Goal: Task Accomplishment & Management: Complete application form

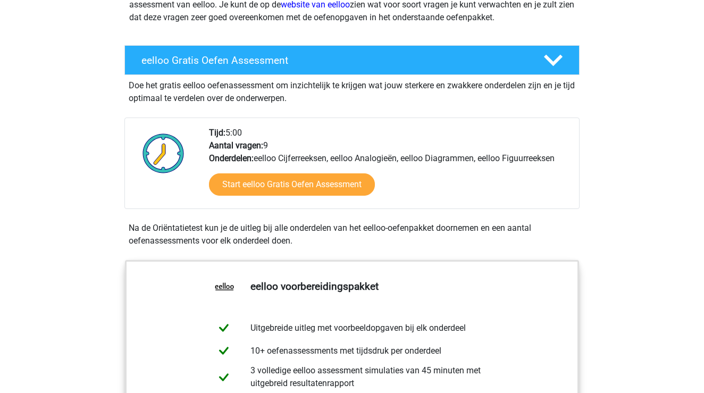
scroll to position [278, 0]
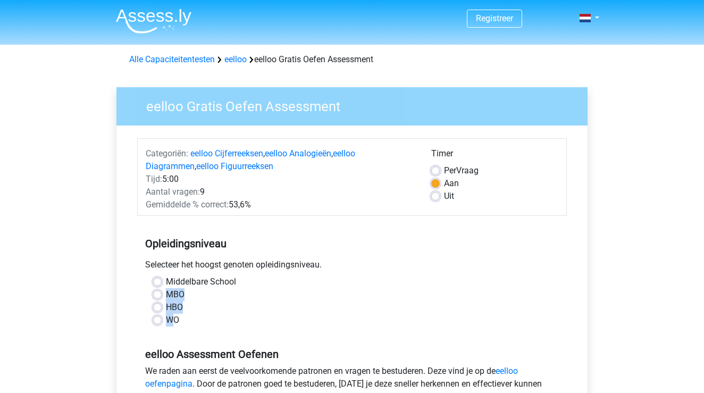
drag, startPoint x: 158, startPoint y: 321, endPoint x: 162, endPoint y: 292, distance: 29.0
click at [162, 292] on div "Middelbare School MBO HBO WO" at bounding box center [351, 300] width 413 height 51
click at [133, 288] on div "Categoriën: eelloo Cijferreeksen , eelloo Analogieën , eelloo Diagrammen , eell…" at bounding box center [351, 325] width 455 height 400
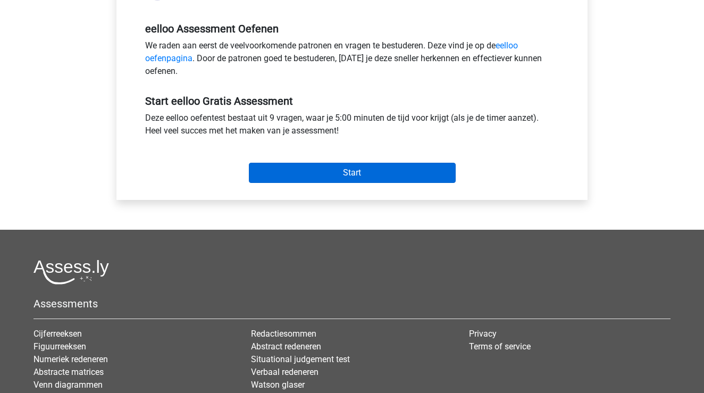
click at [361, 171] on input "Start" at bounding box center [352, 173] width 207 height 20
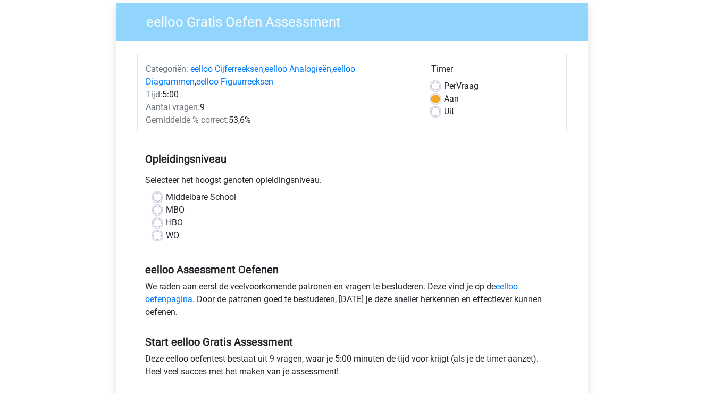
click at [164, 232] on div "WO" at bounding box center [351, 235] width 397 height 13
click at [153, 238] on div "Middelbare School MBO HBO WO" at bounding box center [351, 216] width 413 height 51
click at [166, 235] on label "WO" at bounding box center [172, 235] width 13 height 13
click at [157, 235] on input "WO" at bounding box center [157, 234] width 9 height 11
radio input "true"
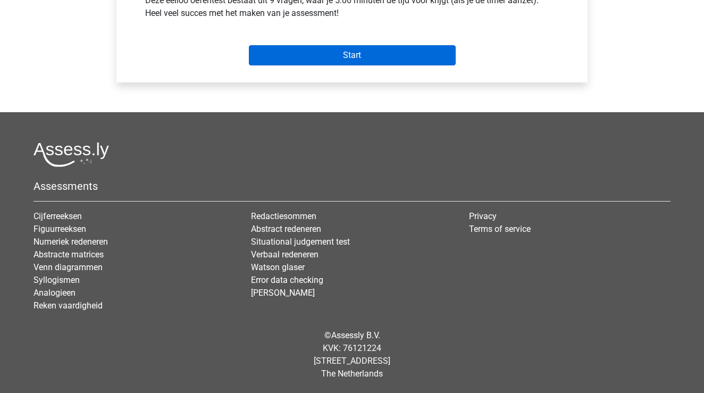
scroll to position [443, 0]
click at [350, 62] on input "Start" at bounding box center [352, 55] width 207 height 20
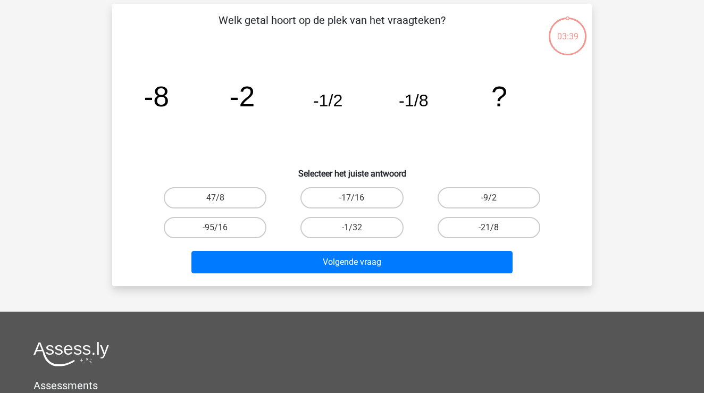
scroll to position [50, 0]
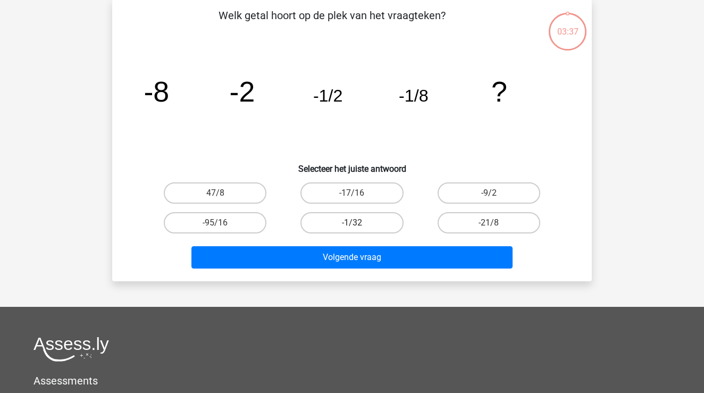
click at [321, 216] on label "-1/32" at bounding box center [351, 222] width 103 height 21
click at [352, 223] on input "-1/32" at bounding box center [355, 226] width 7 height 7
radio input "true"
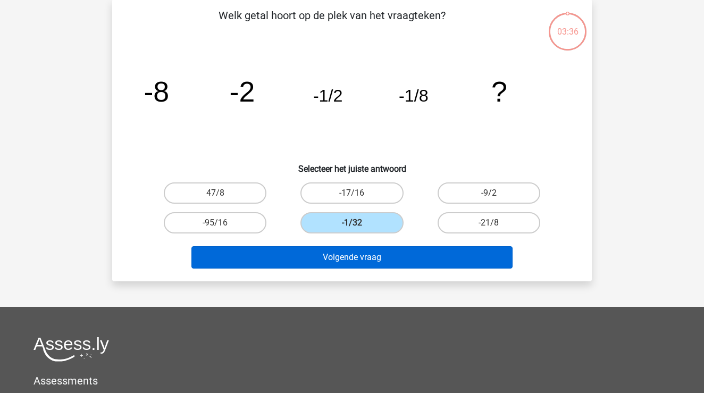
click at [324, 267] on button "Volgende vraag" at bounding box center [352, 257] width 322 height 22
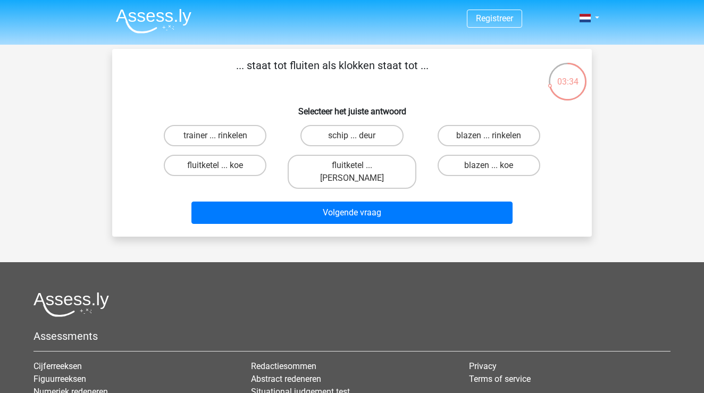
scroll to position [0, 0]
click at [333, 160] on label "fluitketel ... luiden" at bounding box center [351, 172] width 128 height 34
click at [352, 165] on input "fluitketel ... luiden" at bounding box center [355, 168] width 7 height 7
radio input "true"
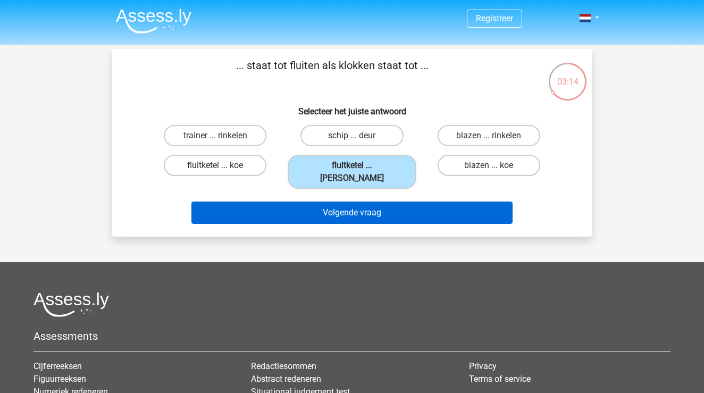
click at [345, 201] on button "Volgende vraag" at bounding box center [352, 212] width 322 height 22
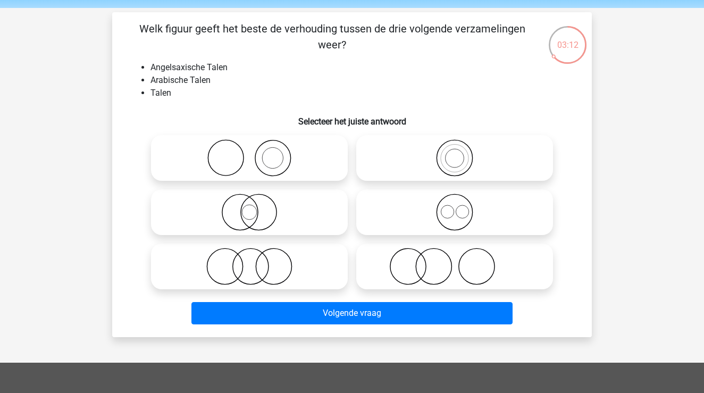
scroll to position [35, 0]
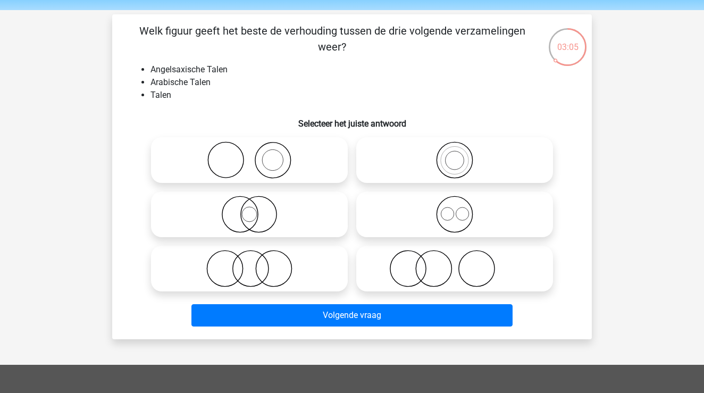
click at [235, 280] on icon at bounding box center [249, 268] width 188 height 37
click at [249, 263] on input "radio" at bounding box center [252, 259] width 7 height 7
radio input "true"
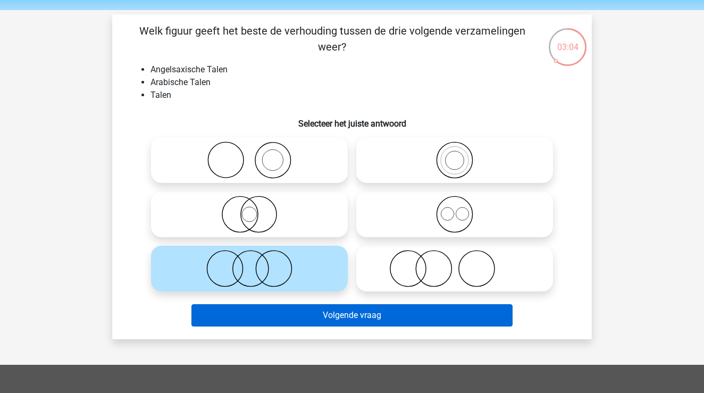
click at [294, 314] on button "Volgende vraag" at bounding box center [352, 315] width 322 height 22
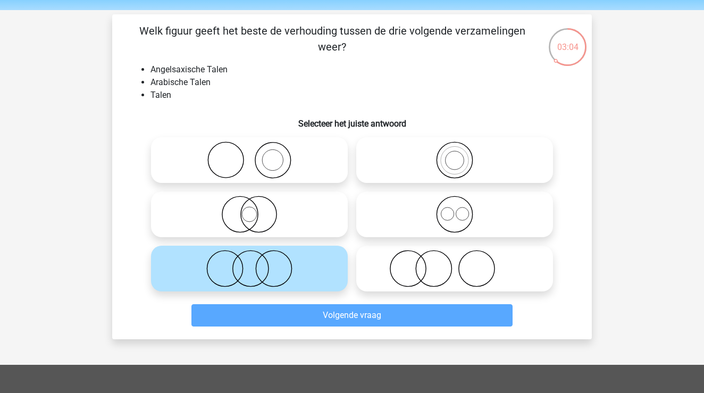
scroll to position [49, 0]
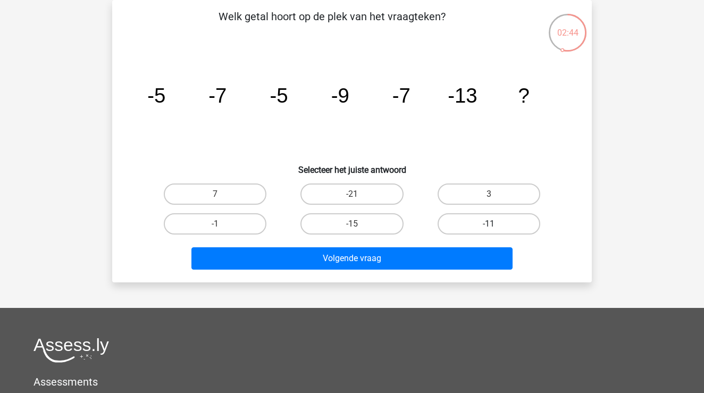
click at [452, 224] on label "-11" at bounding box center [488, 223] width 103 height 21
click at [488, 224] on input "-11" at bounding box center [491, 227] width 7 height 7
radio input "true"
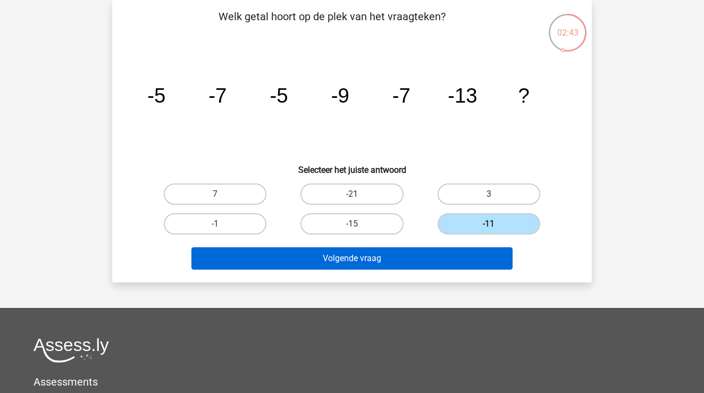
click at [422, 253] on button "Volgende vraag" at bounding box center [352, 258] width 322 height 22
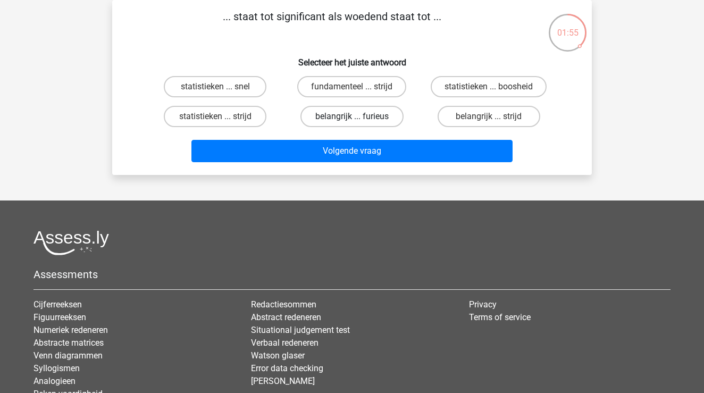
click at [354, 113] on label "belangrijk ... furieus" at bounding box center [351, 116] width 103 height 21
click at [354, 116] on input "belangrijk ... furieus" at bounding box center [355, 119] width 7 height 7
radio input "true"
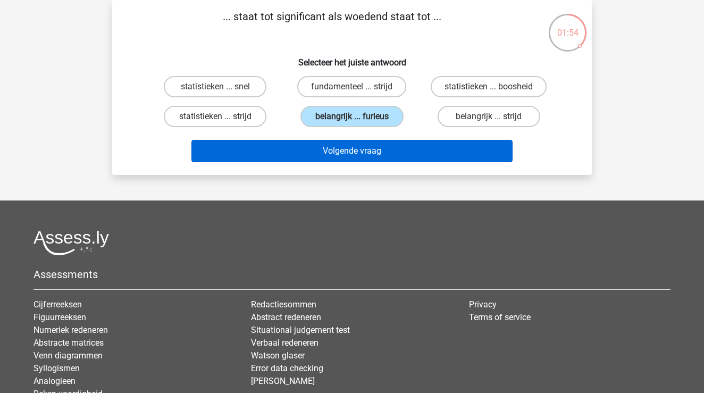
click at [339, 162] on button "Volgende vraag" at bounding box center [352, 151] width 322 height 22
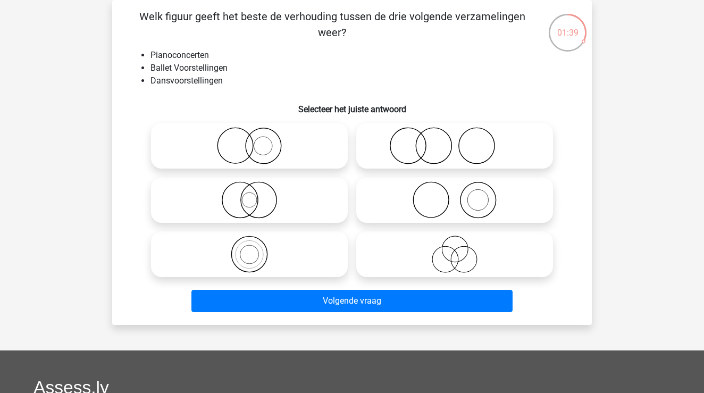
click at [446, 200] on icon at bounding box center [454, 199] width 188 height 37
click at [454, 194] on input "radio" at bounding box center [457, 191] width 7 height 7
radio input "true"
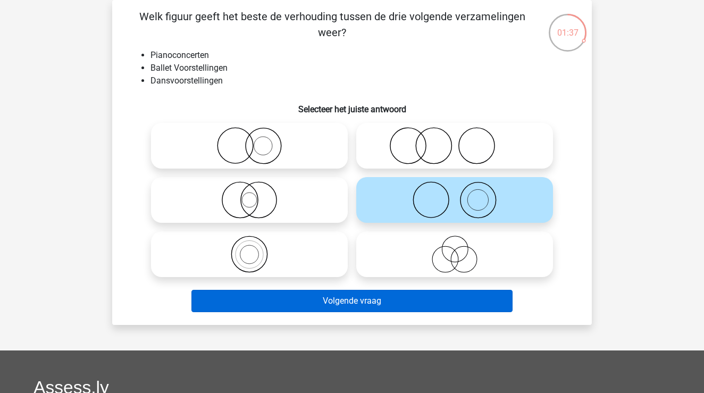
click at [384, 299] on button "Volgende vraag" at bounding box center [352, 301] width 322 height 22
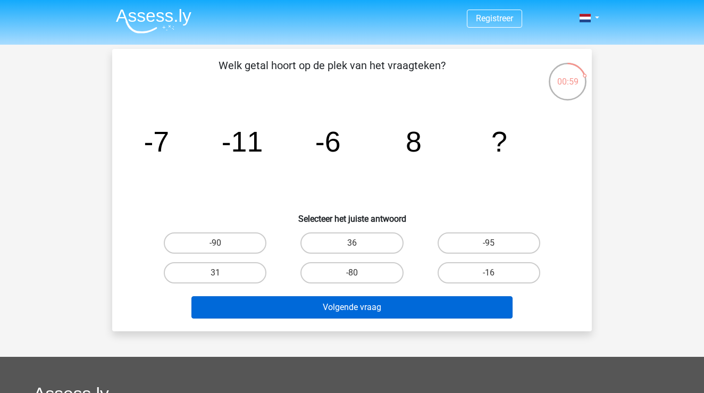
scroll to position [0, 0]
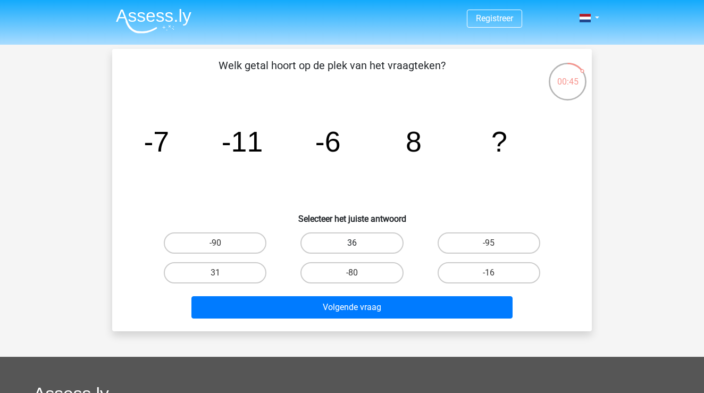
click at [359, 245] on label "36" at bounding box center [351, 242] width 103 height 21
click at [359, 245] on input "36" at bounding box center [355, 246] width 7 height 7
radio input "true"
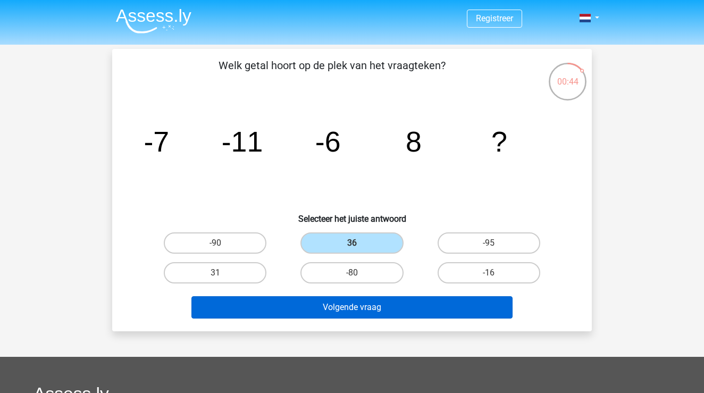
click at [359, 297] on button "Volgende vraag" at bounding box center [352, 307] width 322 height 22
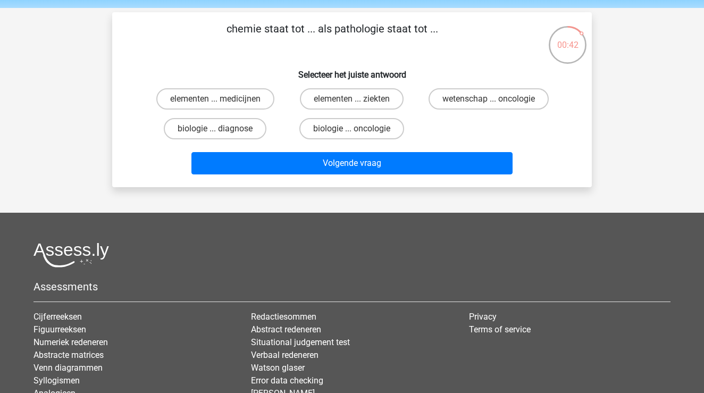
scroll to position [35, 0]
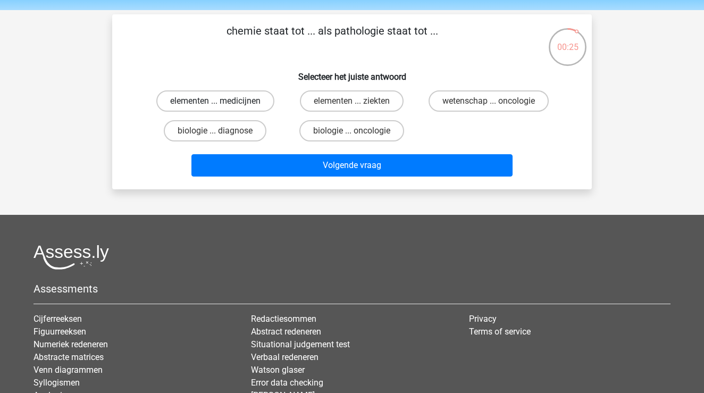
click at [239, 96] on label "elementen ... medicijnen" at bounding box center [215, 100] width 118 height 21
click at [222, 101] on input "elementen ... medicijnen" at bounding box center [218, 104] width 7 height 7
radio input "true"
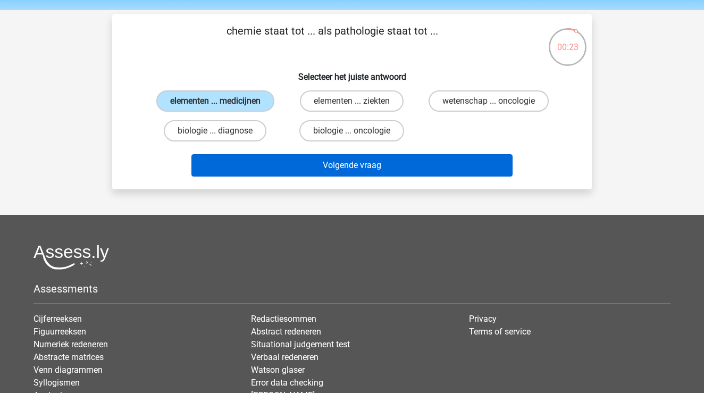
click at [336, 171] on button "Volgende vraag" at bounding box center [352, 165] width 322 height 22
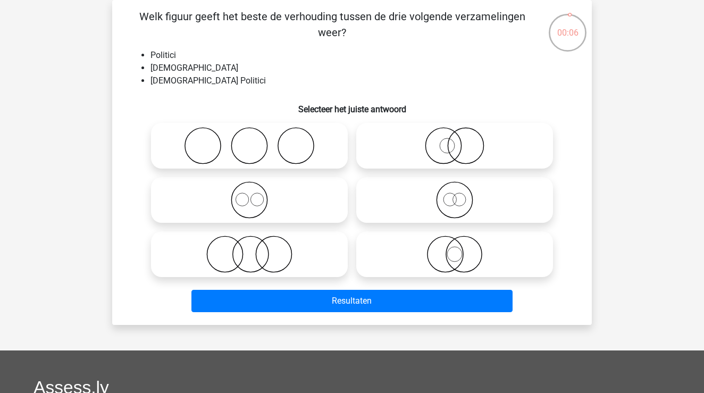
click at [446, 203] on icon at bounding box center [454, 199] width 188 height 37
click at [454, 194] on input "radio" at bounding box center [457, 191] width 7 height 7
radio input "true"
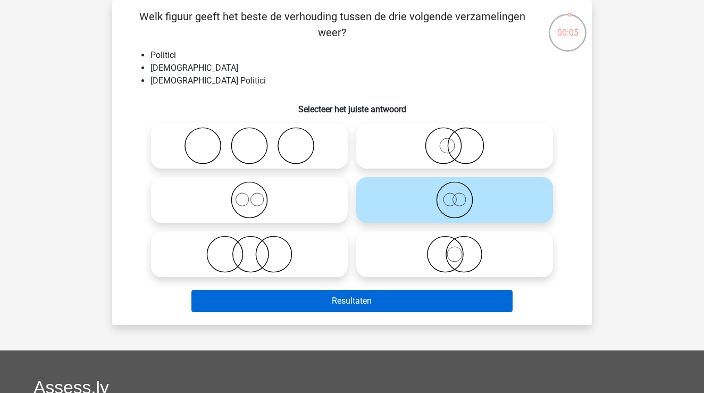
click at [429, 292] on button "Resultaten" at bounding box center [352, 301] width 322 height 22
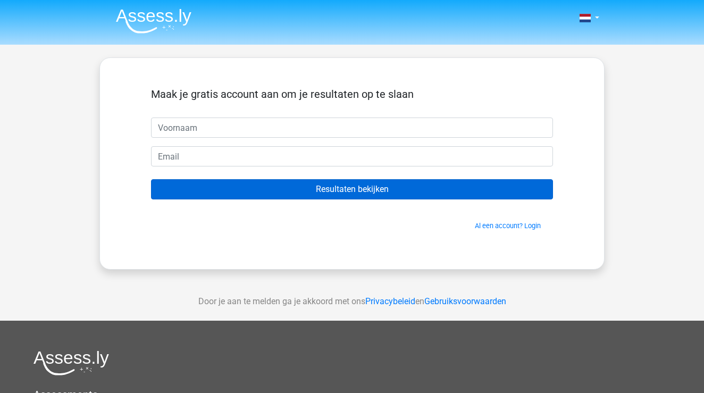
click at [349, 184] on input "Resultaten bekijken" at bounding box center [352, 189] width 402 height 20
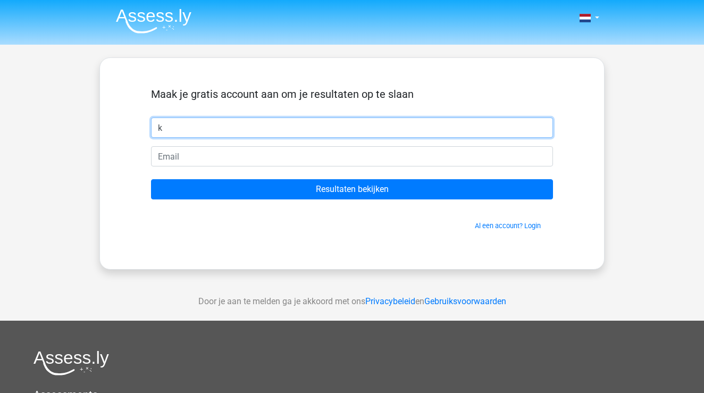
type input "k"
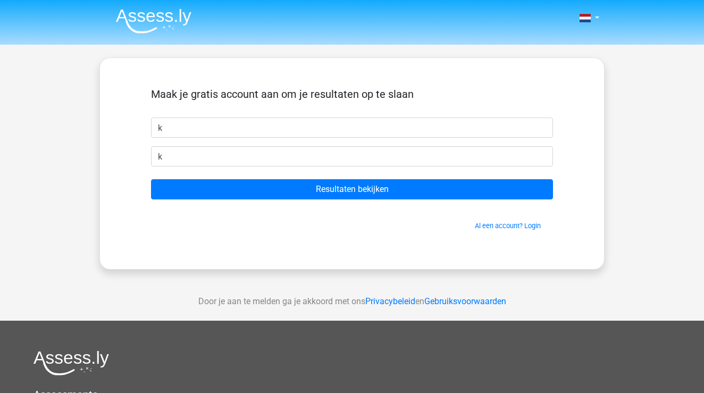
click at [375, 201] on form "Maak je gratis account aan om je resultaten op te slaan k k Resultaten bekijken…" at bounding box center [352, 159] width 402 height 143
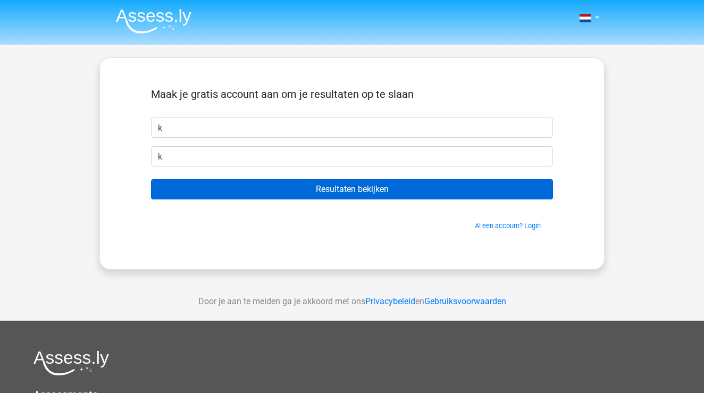
click at [375, 199] on input "Resultaten bekijken" at bounding box center [352, 189] width 402 height 20
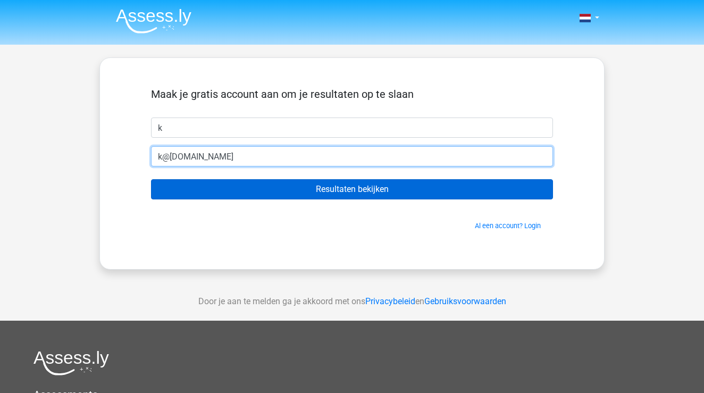
type input "k@ds.cl"
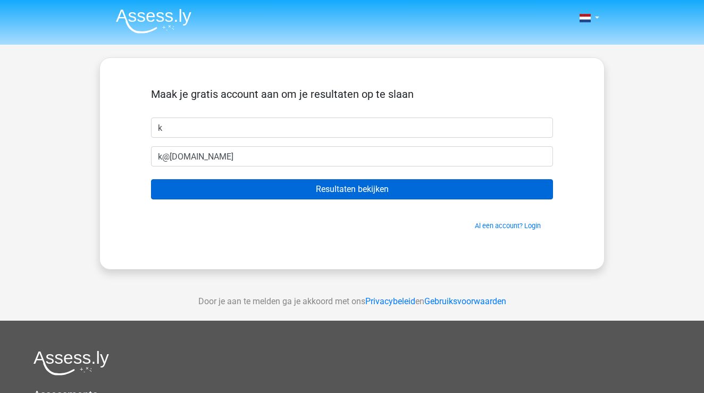
click at [394, 185] on input "Resultaten bekijken" at bounding box center [352, 189] width 402 height 20
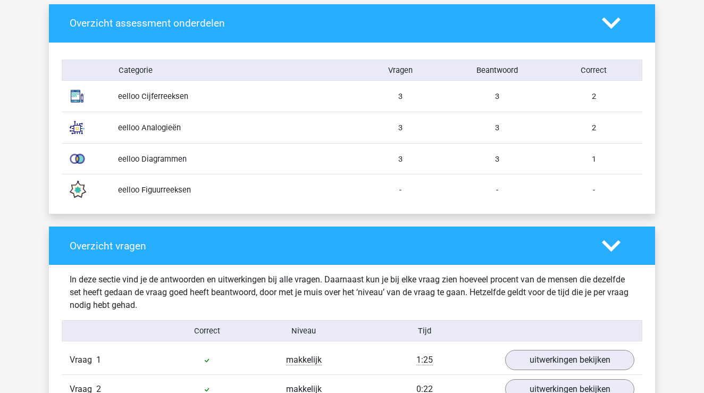
scroll to position [828, 0]
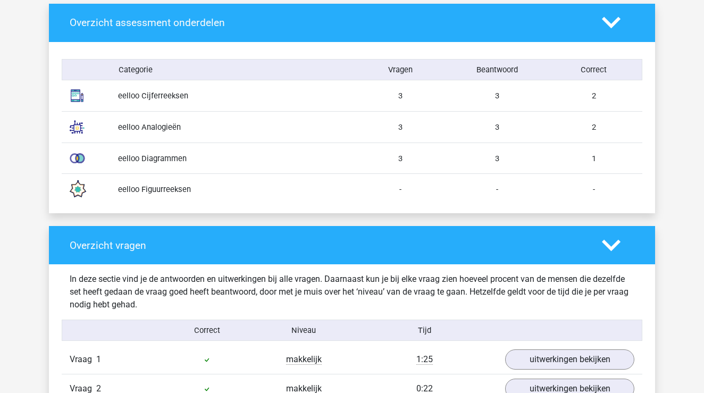
click at [168, 159] on div "eelloo Diagrammen" at bounding box center [231, 159] width 242 height 12
click at [162, 182] on div "eelloo Figuurreeksen - - -" at bounding box center [352, 188] width 580 height 31
click at [174, 129] on div "eelloo Analogieën" at bounding box center [231, 127] width 242 height 12
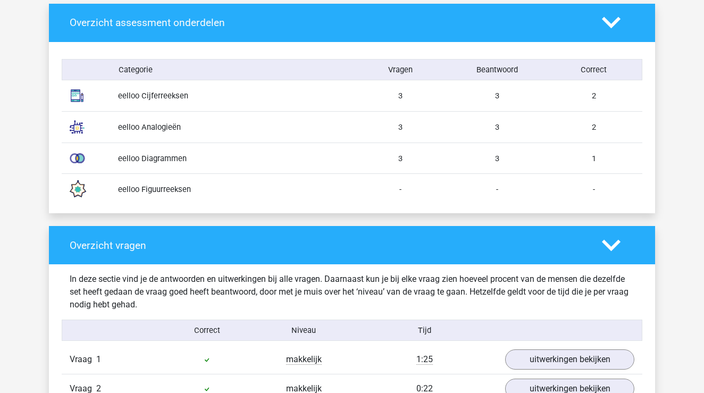
click at [174, 129] on div "eelloo Analogieën" at bounding box center [231, 127] width 242 height 12
click at [176, 91] on div "eelloo Cijferreeksen" at bounding box center [231, 96] width 242 height 12
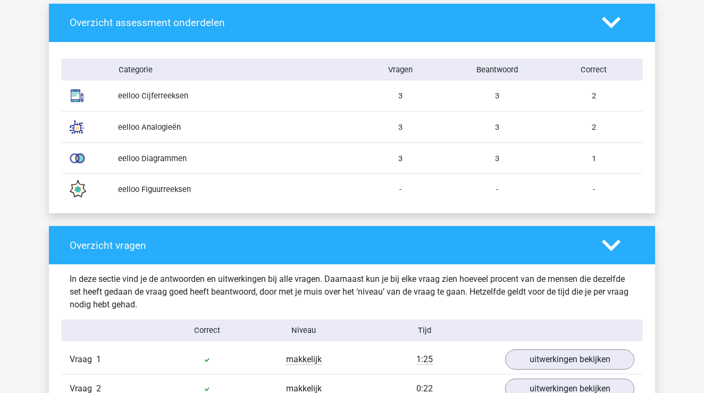
click at [176, 91] on div "eelloo Cijferreeksen" at bounding box center [231, 96] width 242 height 12
click at [171, 160] on div "eelloo Diagrammen" at bounding box center [231, 159] width 242 height 12
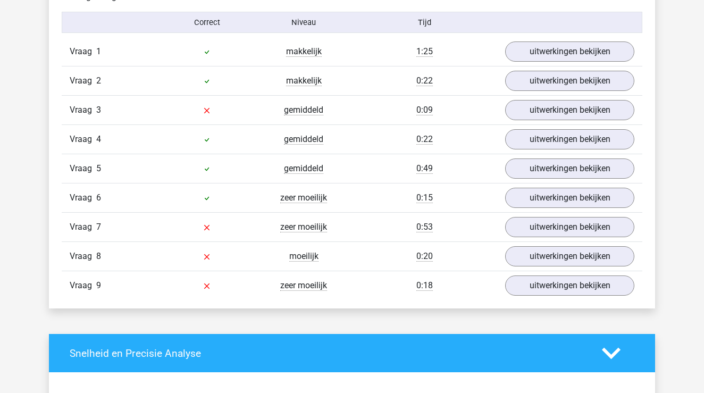
scroll to position [1145, 0]
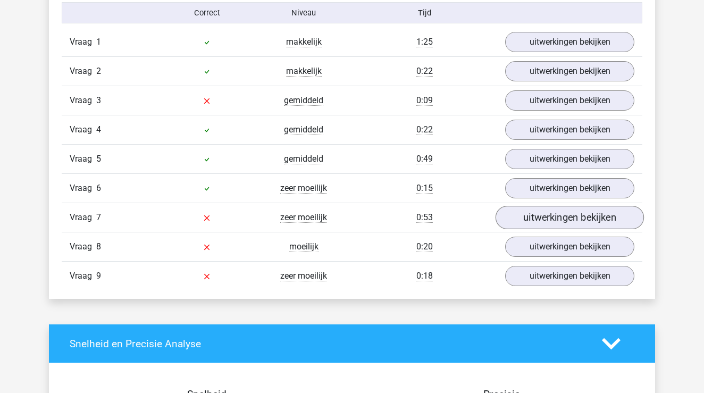
click at [545, 226] on link "uitwerkingen bekijken" at bounding box center [569, 217] width 148 height 23
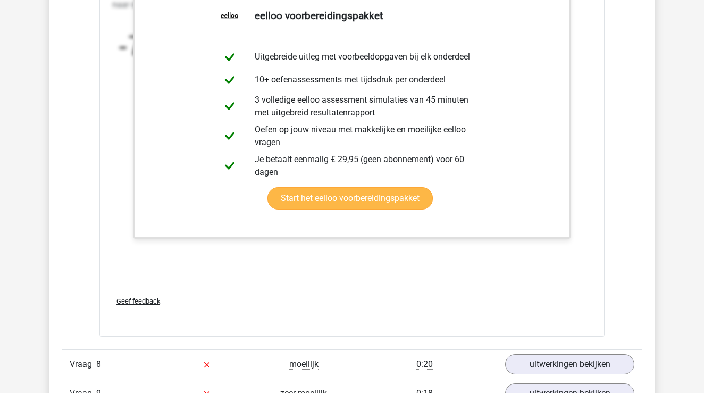
scroll to position [1677, 0]
